Goal: Information Seeking & Learning: Learn about a topic

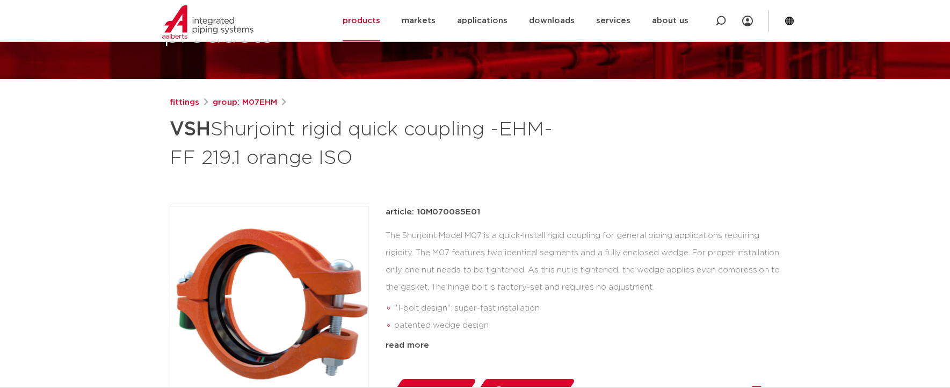
scroll to position [107, 0]
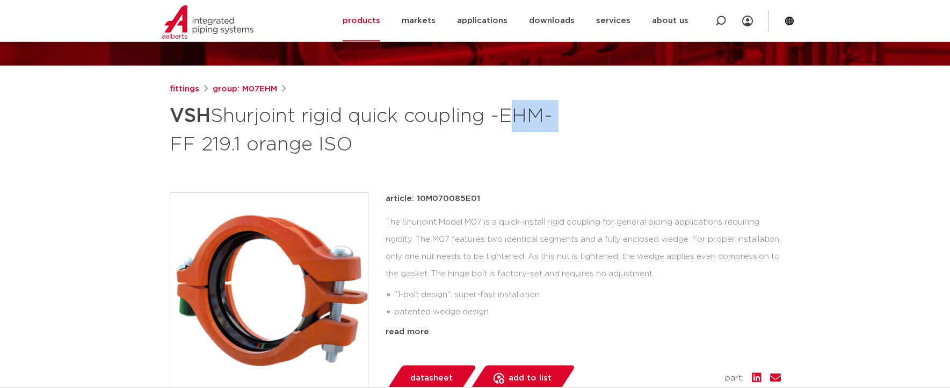
drag, startPoint x: 509, startPoint y: 126, endPoint x: 559, endPoint y: 126, distance: 50.5
click at [552, 126] on font "Shurjoint rigid quick coupling -EHM- FF 219.1 orange ISO" at bounding box center [361, 130] width 383 height 48
click at [542, 189] on div "fittings group: M07EHM VSH Shurjoint rigid quick coupling -EHM- FF 219.1 orange…" at bounding box center [475, 340] width 628 height 514
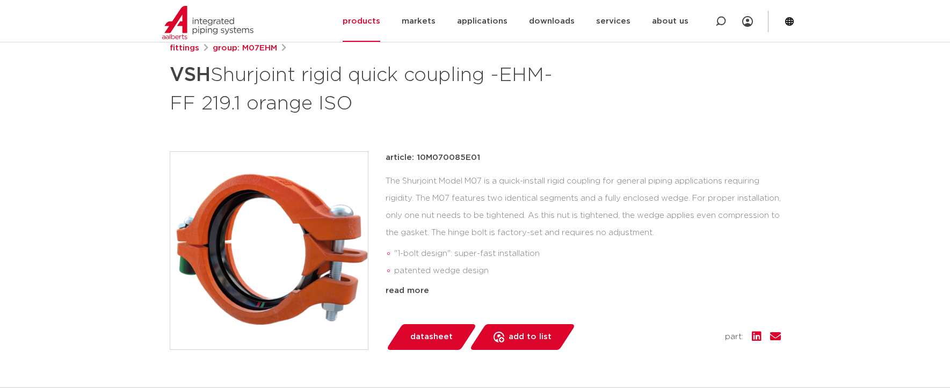
scroll to position [161, 0]
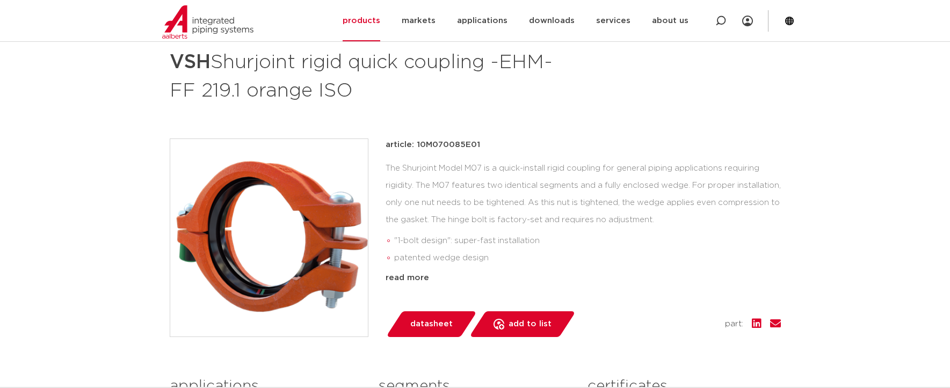
click at [541, 133] on div "fittings group: M07EHM VSH Shurjoint rigid quick coupling -EHM- FF 219.1 orange…" at bounding box center [475, 286] width 628 height 514
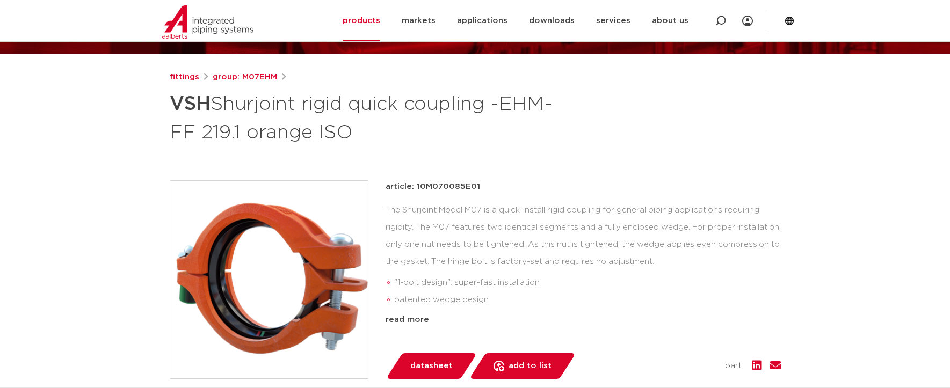
scroll to position [107, 0]
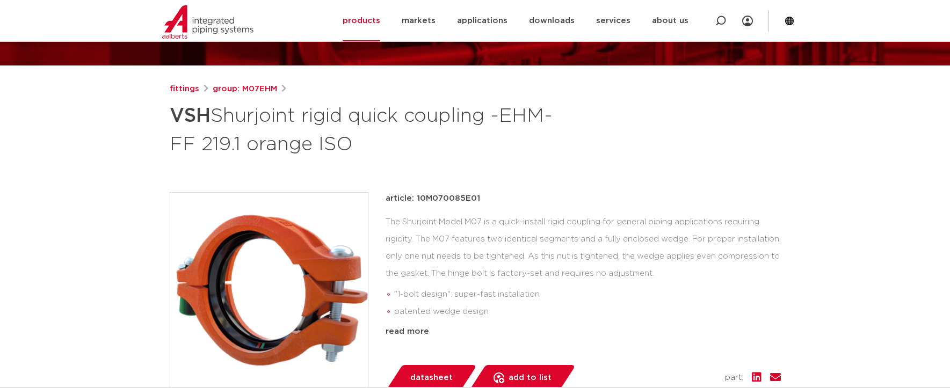
drag, startPoint x: 350, startPoint y: 115, endPoint x: 527, endPoint y: 149, distance: 179.8
click at [525, 142] on h1 "VSH Shurjoint rigid quick coupling -EHM- FF 219.1 orange ISO" at bounding box center [371, 129] width 403 height 58
click at [536, 164] on div "fittings group: M07EHM VSH Shurjoint rigid quick coupling -EHM- FF 219.1 orange…" at bounding box center [475, 340] width 628 height 514
drag, startPoint x: 381, startPoint y: 150, endPoint x: 151, endPoint y: 122, distance: 231.0
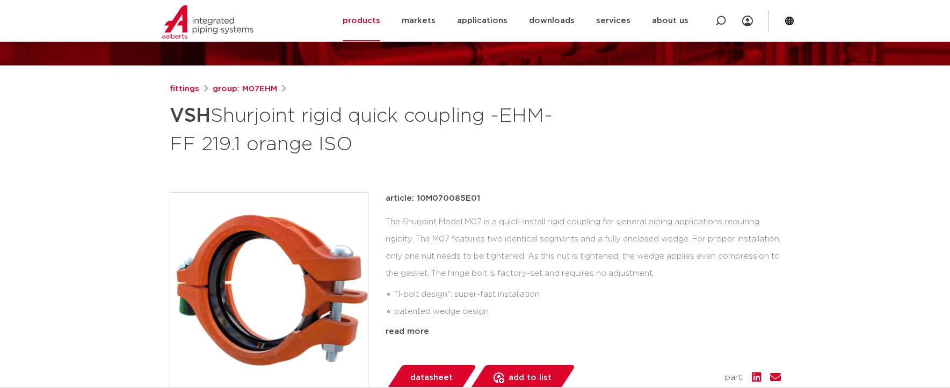
click at [308, 130] on h1 "VSH Shurjoint rigid quick coupling -EHM- FF 219.1 orange ISO" at bounding box center [371, 129] width 403 height 58
click at [353, 146] on h1 "VSH Shurjoint rigid quick coupling -EHM- FF 219.1 orange ISO" at bounding box center [371, 129] width 403 height 58
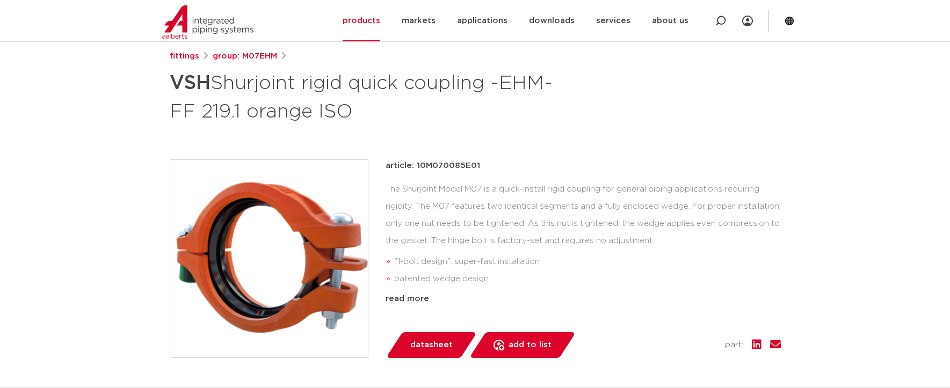
scroll to position [161, 0]
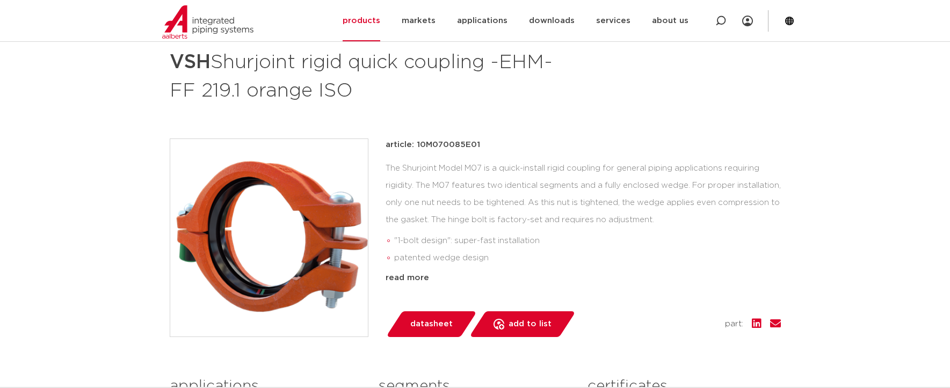
drag, startPoint x: 457, startPoint y: 149, endPoint x: 582, endPoint y: 236, distance: 152.4
click at [582, 236] on div "article: 10M070085E01 The Shurjoint Model M07 is a quick-install rigid coupling…" at bounding box center [583, 212] width 395 height 146
click at [556, 246] on li ""1-bolt design": super-fast installation" at bounding box center [587, 240] width 387 height 17
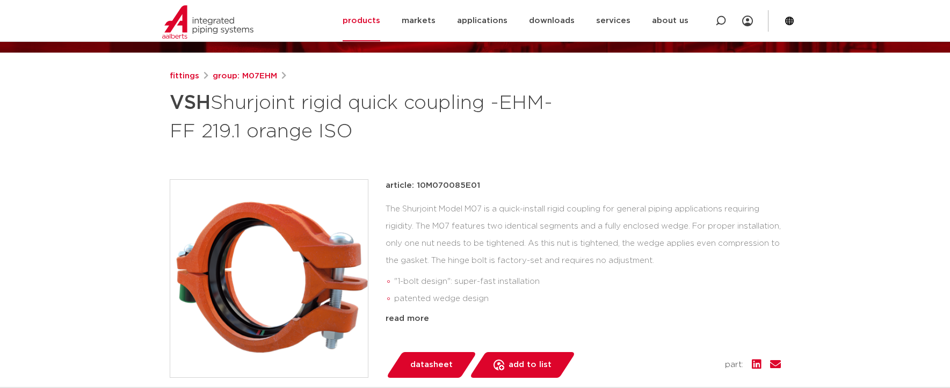
scroll to position [107, 0]
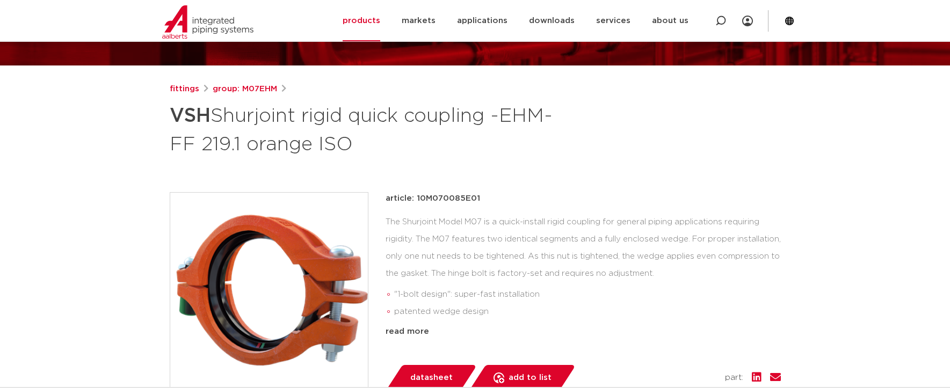
click at [383, 144] on h1 "VSH Shurjoint rigid quick coupling -EHM- FF 219.1 orange ISO" at bounding box center [371, 129] width 403 height 58
drag, startPoint x: 306, startPoint y: 114, endPoint x: 363, endPoint y: 141, distance: 63.4
click at [360, 136] on h1 "VSH Shurjoint rigid quick coupling -EHM- FF 219.1 orange ISO" at bounding box center [371, 129] width 403 height 58
click at [364, 142] on h1 "VSH Shurjoint rigid quick coupling -EHM- FF 219.1 orange ISO" at bounding box center [371, 129] width 403 height 58
drag, startPoint x: 356, startPoint y: 147, endPoint x: 161, endPoint y: 115, distance: 198.0
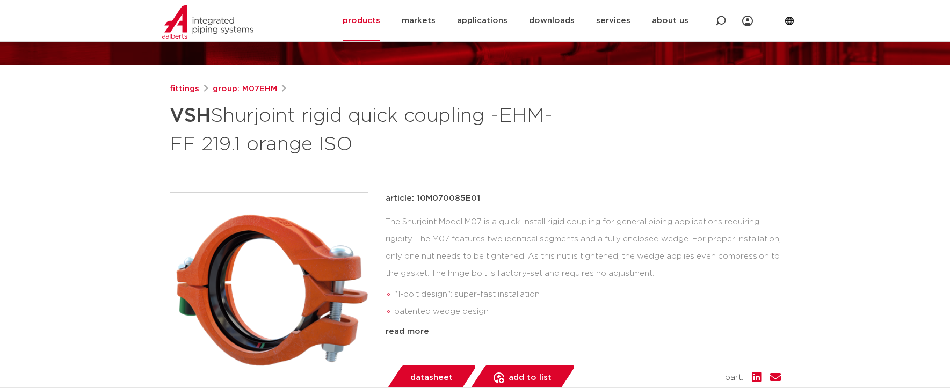
click at [161, 115] on div "fittings group: M07EHM VSH Shurjoint rigid quick coupling -EHM- FF 219.1 orange…" at bounding box center [475, 340] width 628 height 514
click at [357, 143] on h1 "VSH Shurjoint rigid quick coupling -EHM- FF 219.1 orange ISO" at bounding box center [371, 129] width 403 height 58
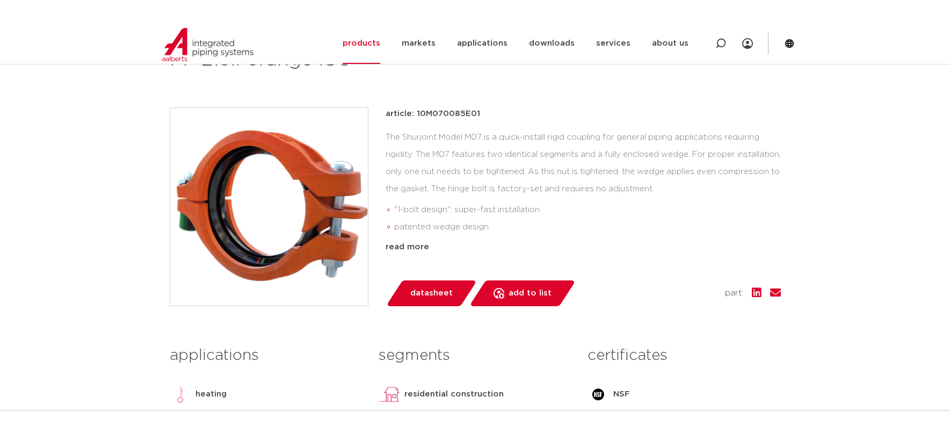
scroll to position [161, 0]
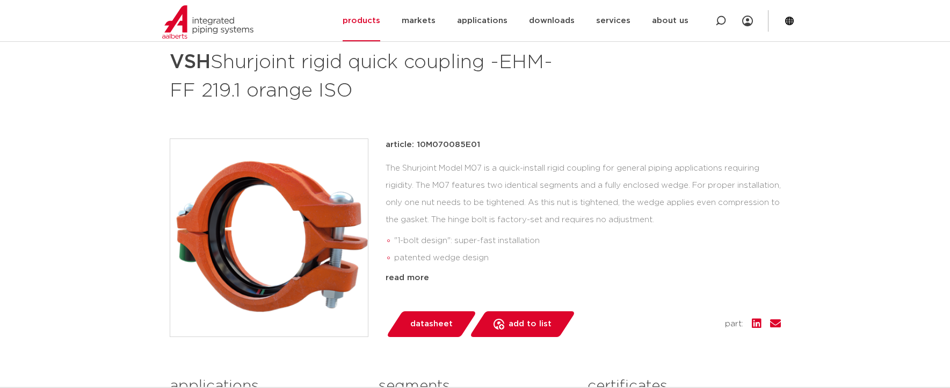
drag, startPoint x: 400, startPoint y: 124, endPoint x: 484, endPoint y: 233, distance: 137.5
click at [483, 232] on div "fittings group: M07EHM VSH Shurjoint rigid quick coupling -EHM- FF 219.1 orange…" at bounding box center [475, 286] width 628 height 514
click at [488, 238] on font ""1-bolt design": super-fast installation" at bounding box center [467, 241] width 146 height 8
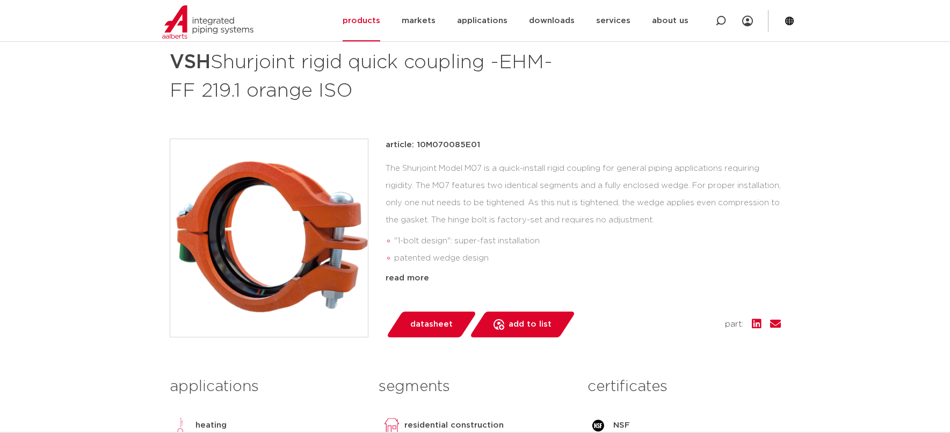
drag, startPoint x: 613, startPoint y: 177, endPoint x: 805, endPoint y: 76, distance: 216.6
click at [613, 177] on div "The Shurjoint Model M07 is a quick-install rigid coupling for general piping ap…" at bounding box center [583, 213] width 395 height 107
